Goal: Find specific page/section: Find specific page/section

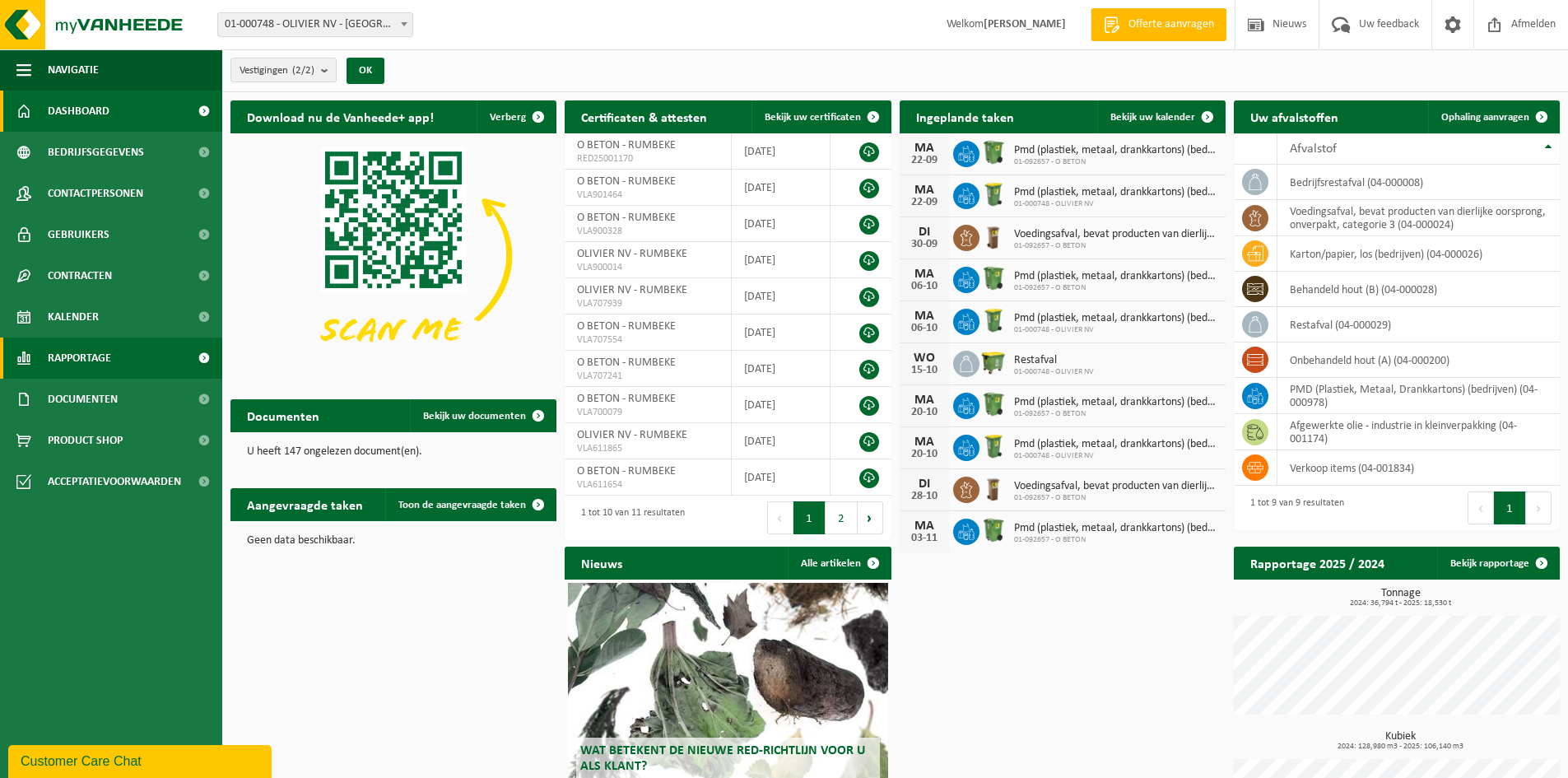
click at [146, 363] on link "Rapportage" at bounding box center [111, 358] width 223 height 41
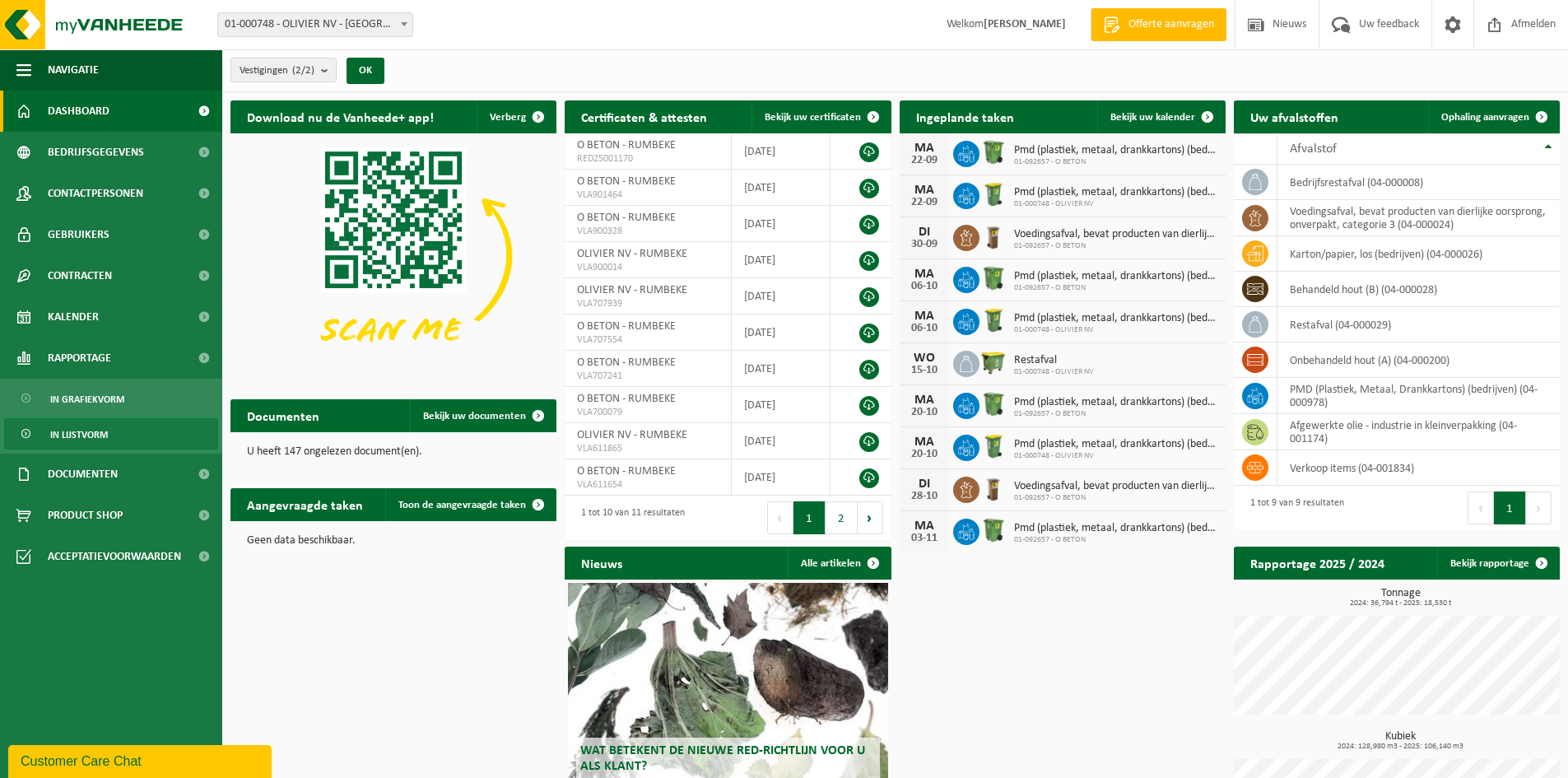
click at [127, 433] on link "In lijstvorm" at bounding box center [111, 434] width 214 height 31
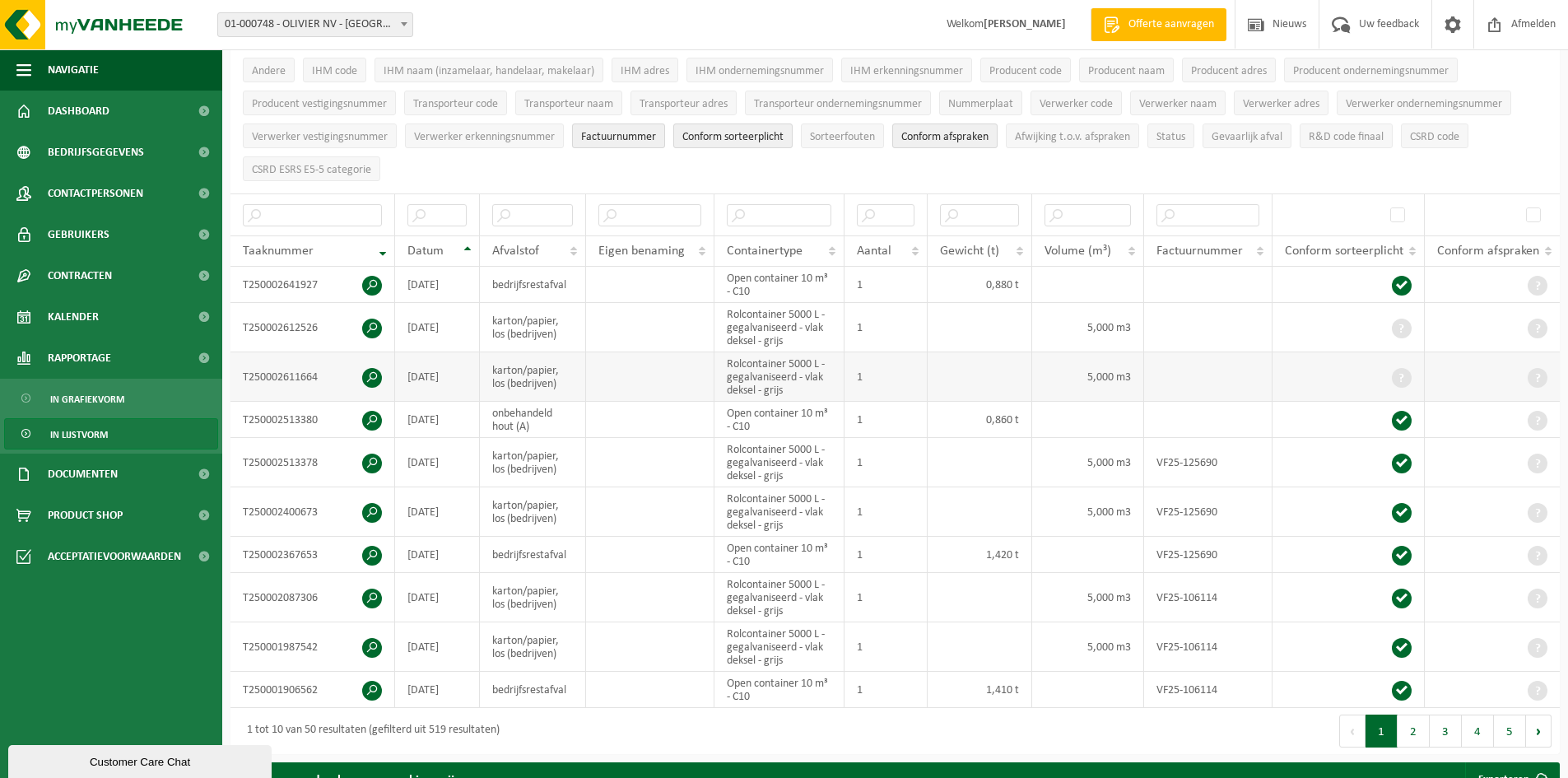
scroll to position [247, 0]
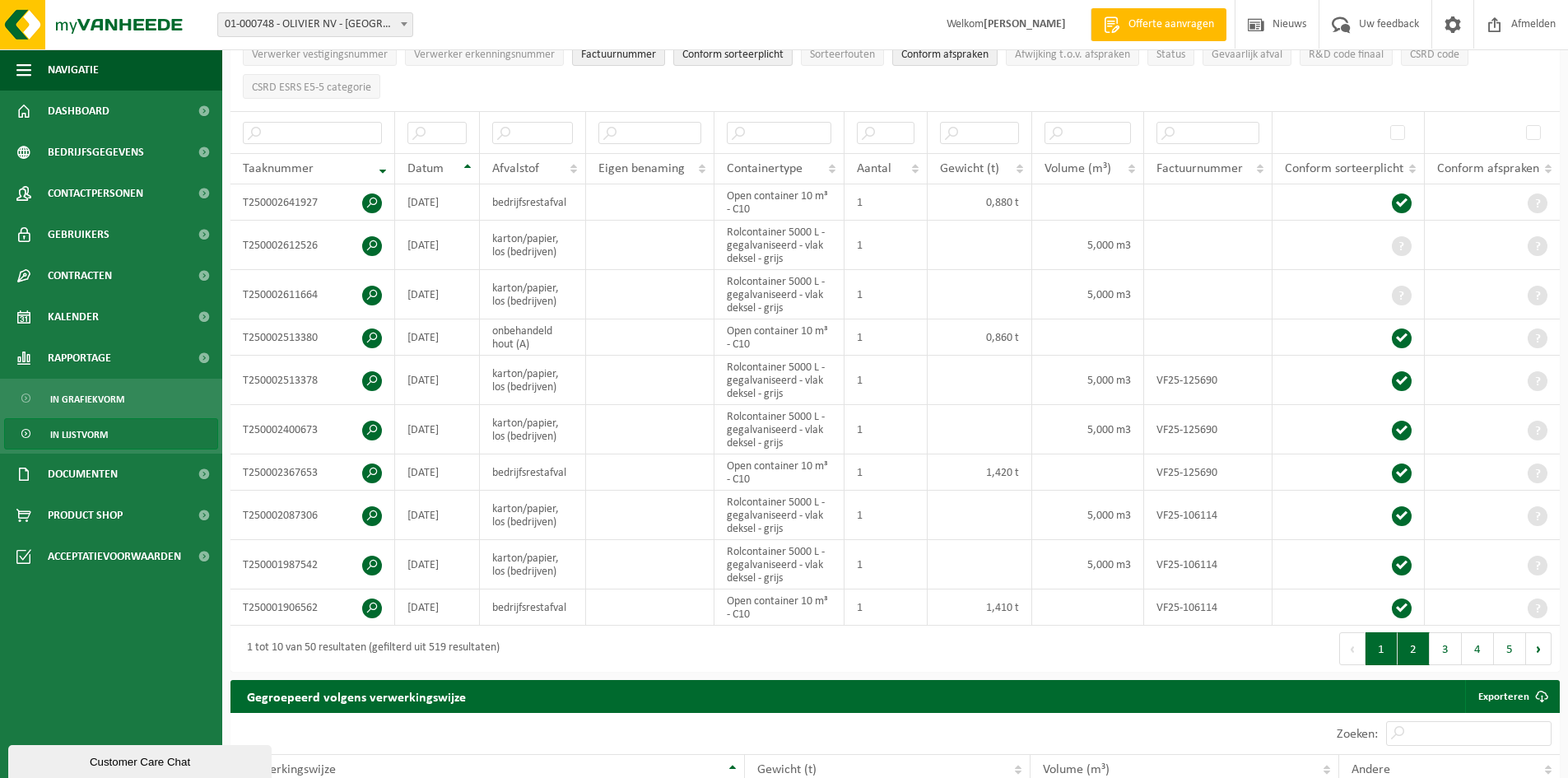
click at [1417, 656] on button "2" at bounding box center [1414, 649] width 32 height 33
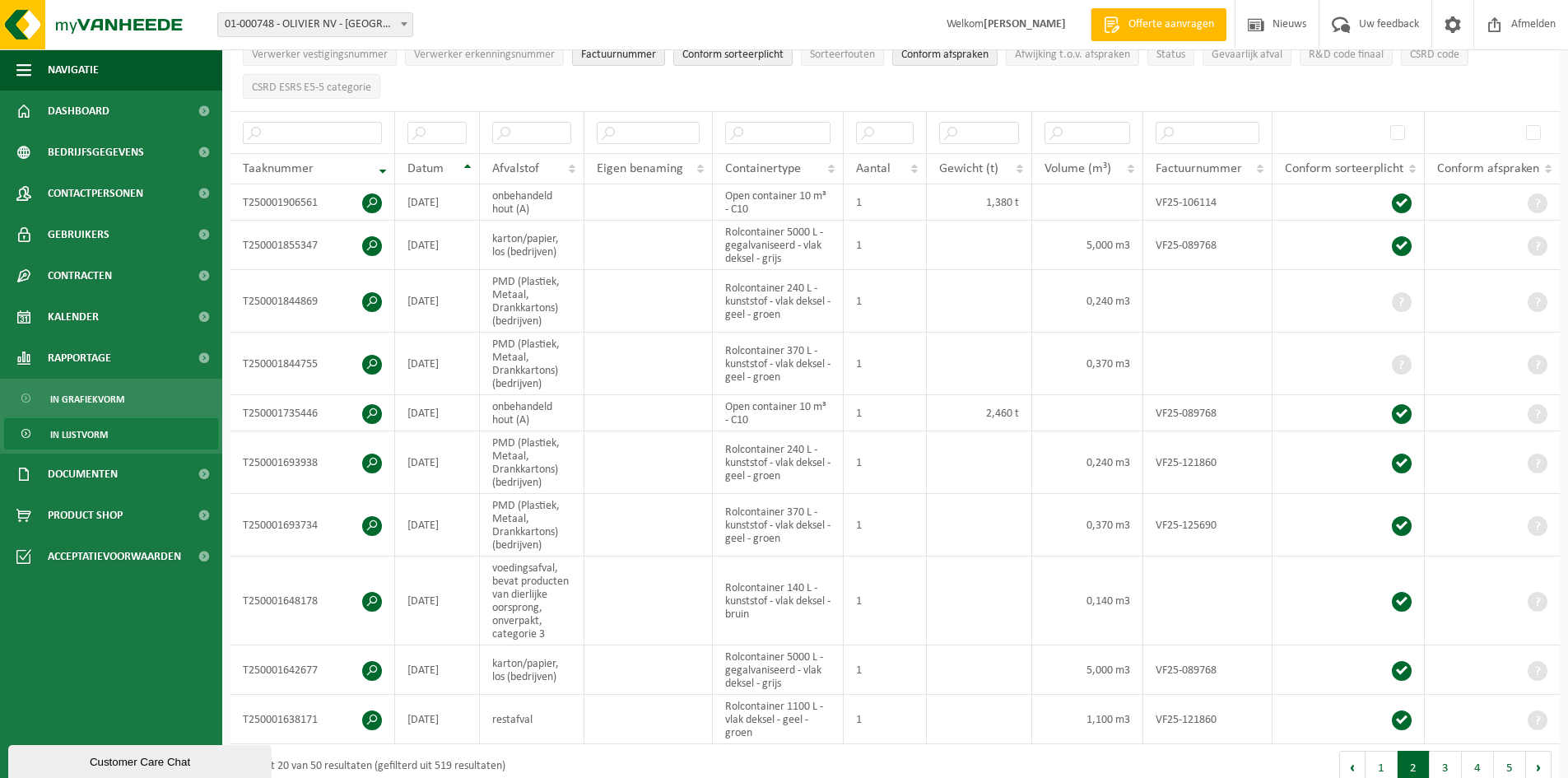
scroll to position [248, 0]
click at [1444, 757] on button "3" at bounding box center [1446, 767] width 32 height 33
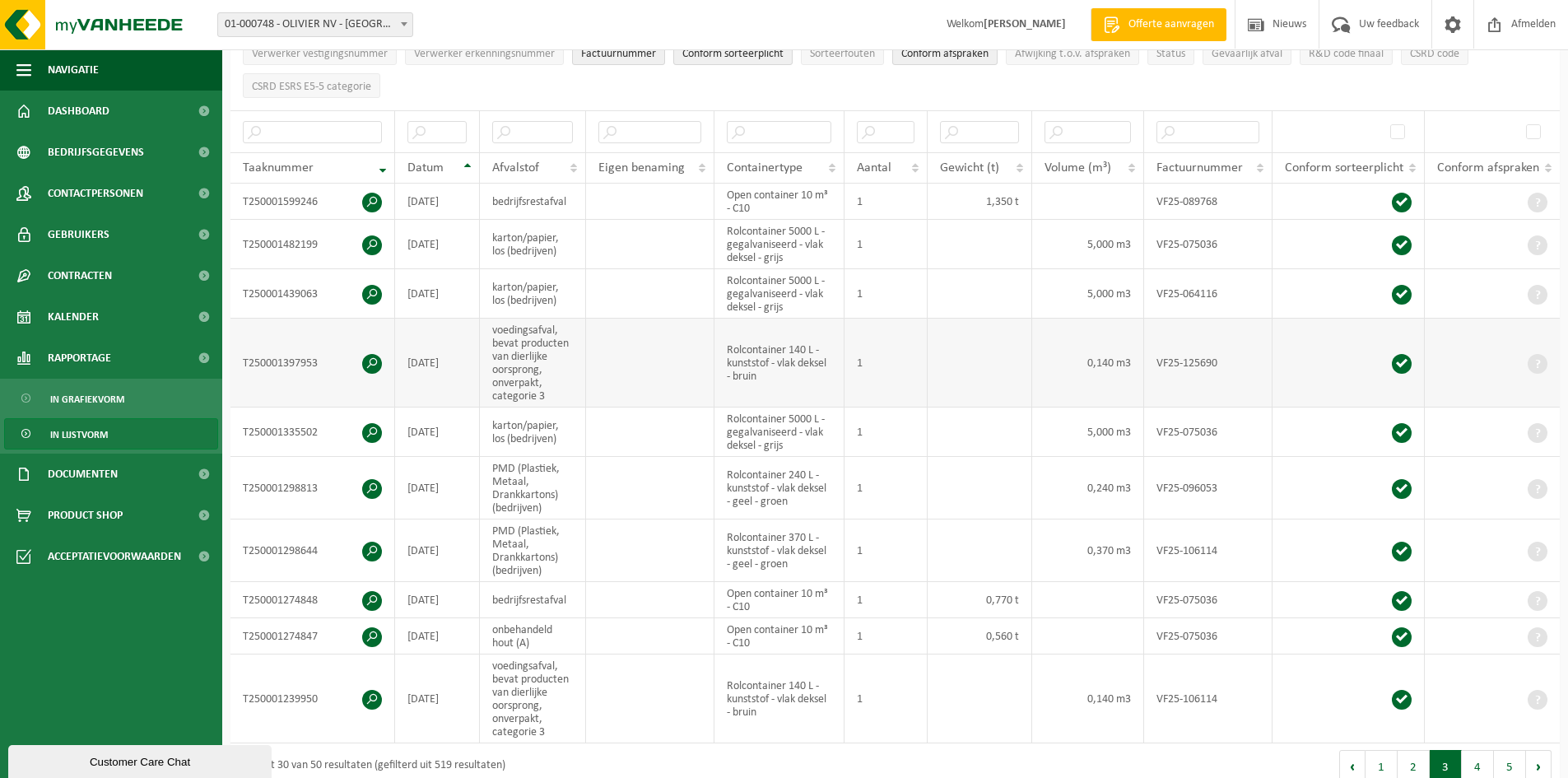
click at [365, 362] on span at bounding box center [372, 363] width 20 height 20
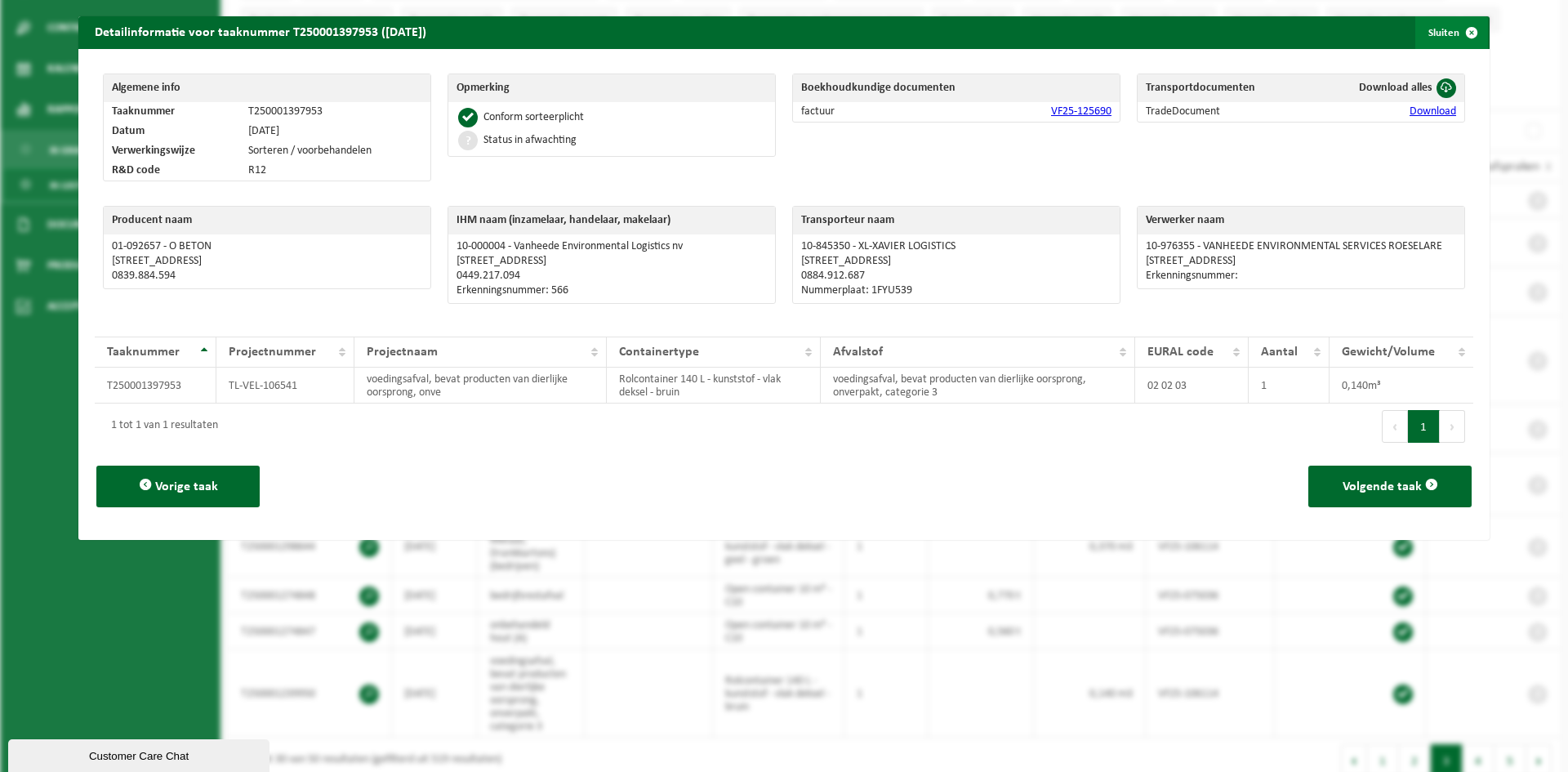
click at [1459, 31] on span "button" at bounding box center [1471, 33] width 33 height 33
